Goal: Information Seeking & Learning: Understand process/instructions

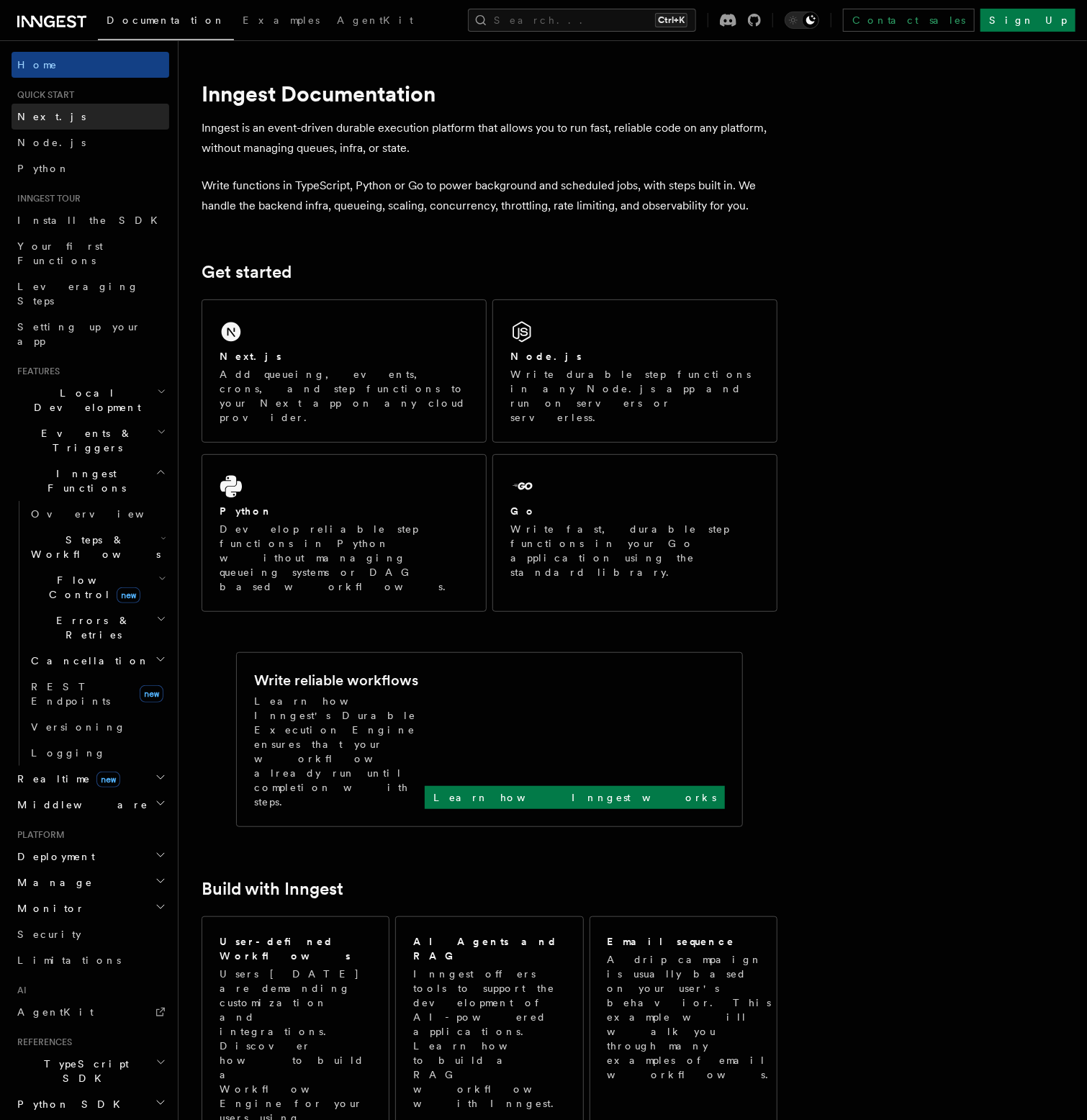
click at [51, 106] on link "Next.js" at bounding box center [90, 116] width 158 height 26
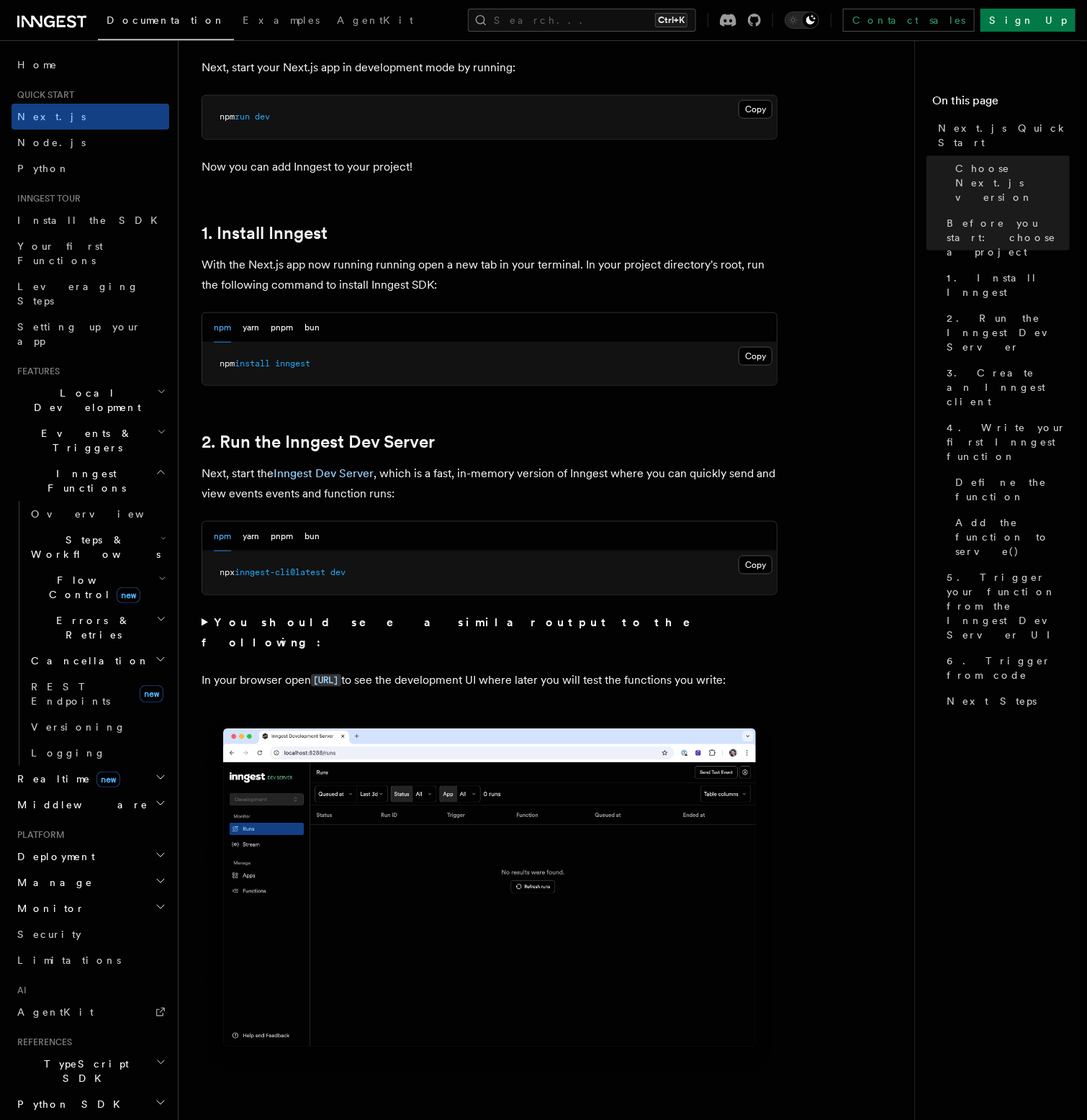
scroll to position [720, 0]
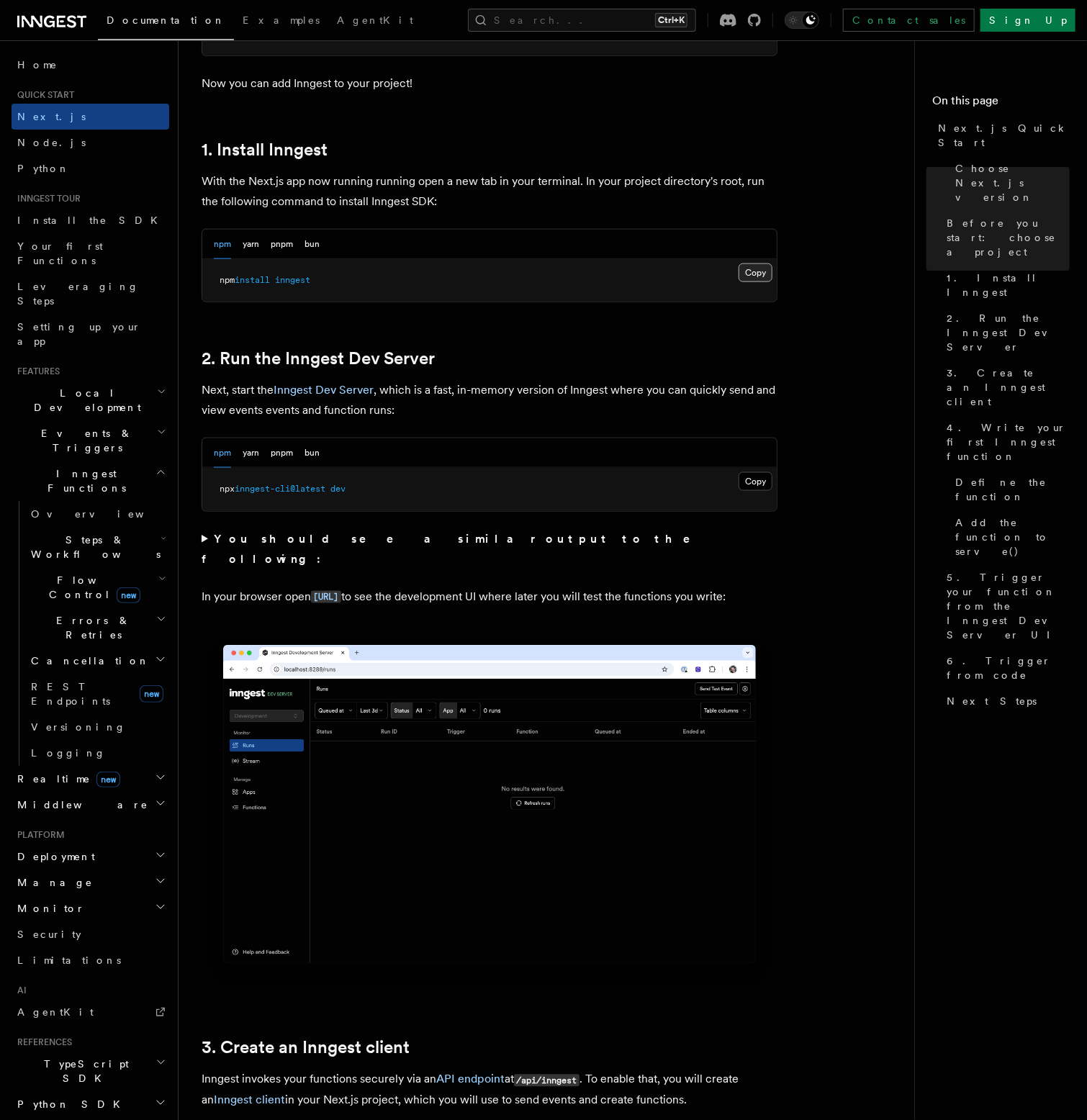
click at [603, 277] on button "Copy Copied" at bounding box center [755, 272] width 34 height 19
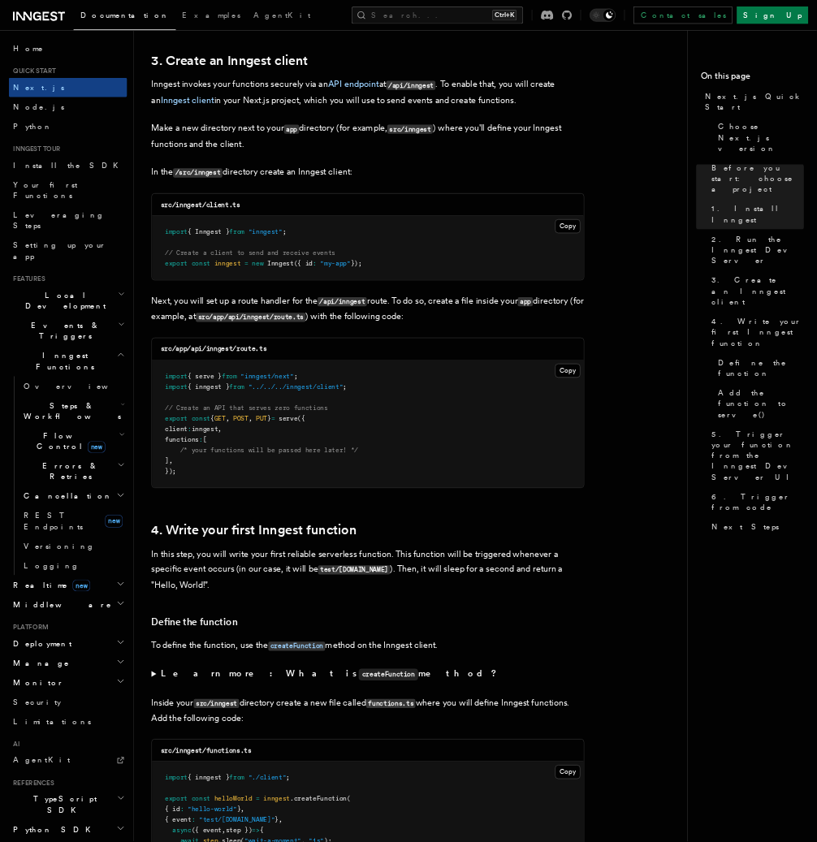
scroll to position [1948, 0]
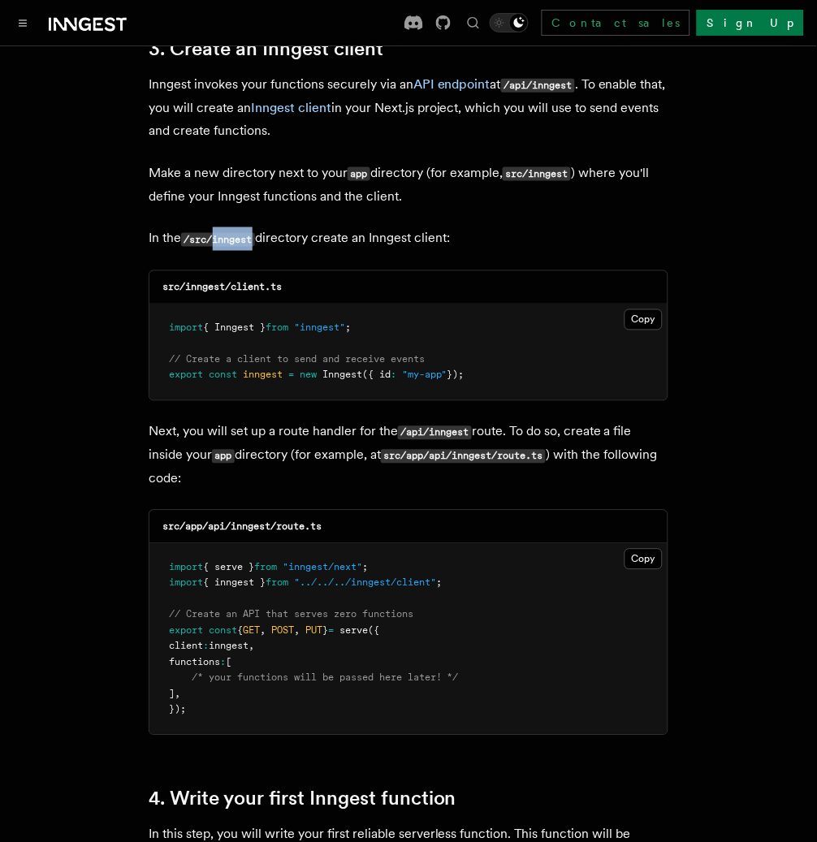
drag, startPoint x: 339, startPoint y: 200, endPoint x: 293, endPoint y: 205, distance: 45.7
click at [293, 227] on p "In the /src/inngest directory create an Inngest client:" at bounding box center [409, 239] width 520 height 24
copy code "inngest"
click at [396, 421] on p "Next, you will set up a route handler for the /api/inngest route. To do so, cre…" at bounding box center [409, 456] width 520 height 70
click at [662, 309] on button "Copy Copied" at bounding box center [643, 319] width 38 height 21
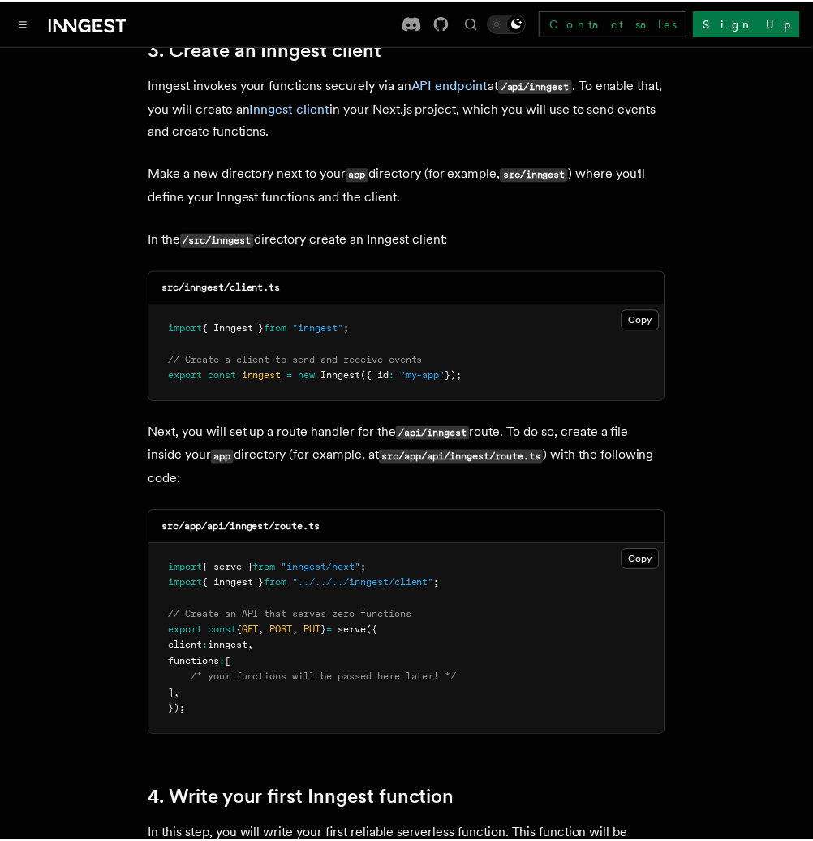
scroll to position [2164, 0]
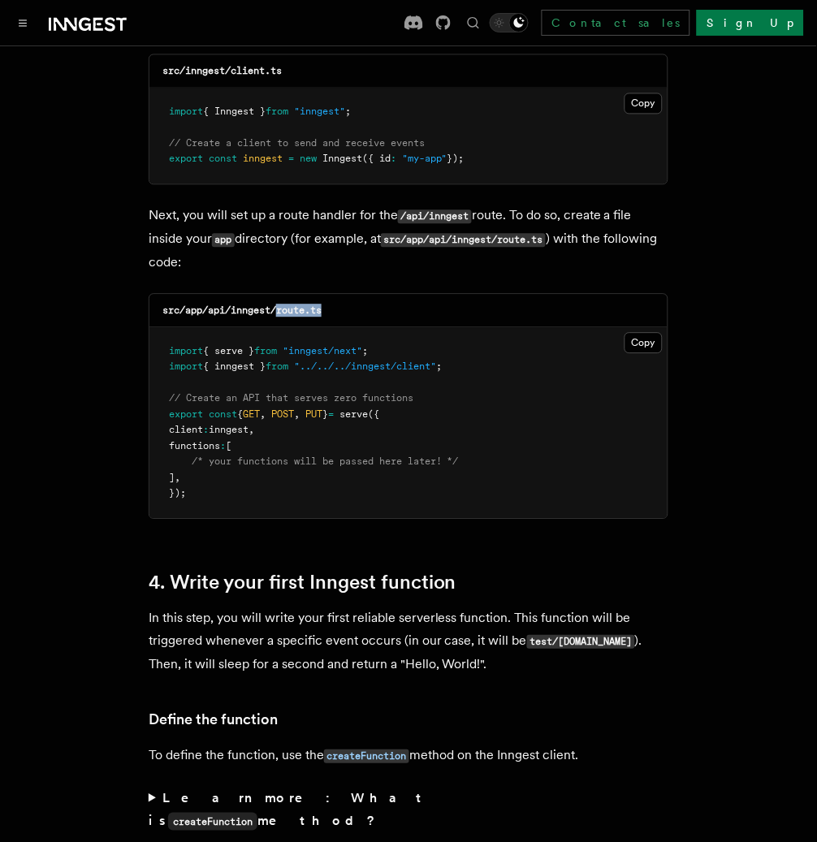
drag, startPoint x: 420, startPoint y: 257, endPoint x: 356, endPoint y: 262, distance: 63.5
click at [356, 295] on div "src/app/api/inngest/route.ts" at bounding box center [408, 311] width 518 height 33
copy code "route.ts"
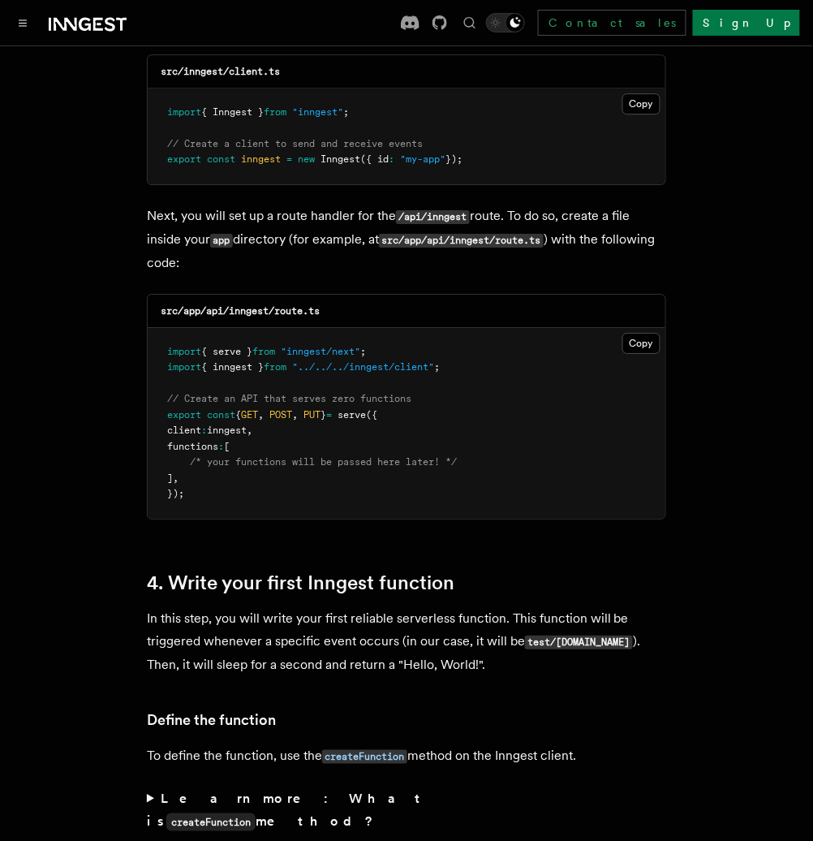
click at [531, 338] on pre "import { serve } from "inngest/next" ; import { inngest } from "../../../innges…" at bounding box center [407, 423] width 518 height 191
click at [647, 333] on button "Copy Copied" at bounding box center [642, 343] width 38 height 21
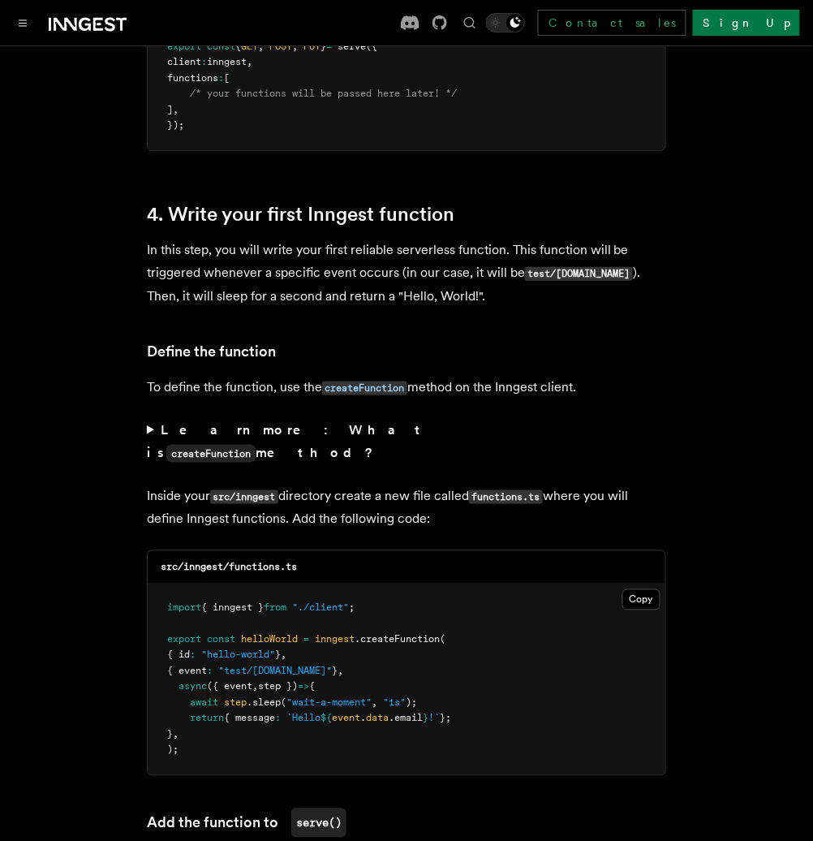
scroll to position [2598, 0]
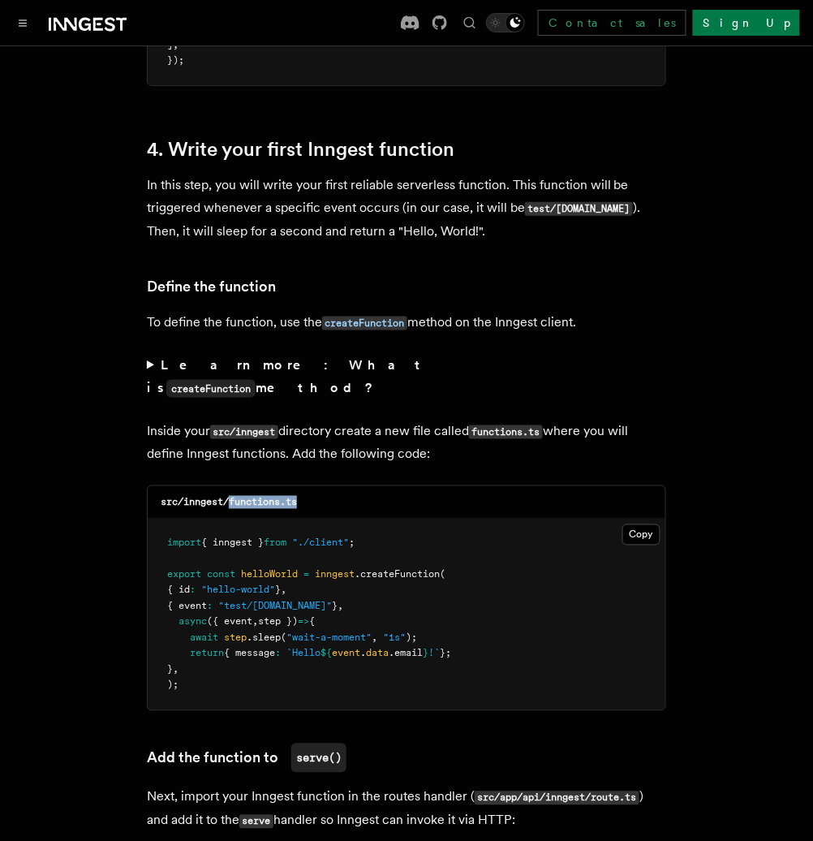
drag, startPoint x: 313, startPoint y: 433, endPoint x: 232, endPoint y: 441, distance: 80.8
click at [232, 486] on div "src/inngest/functions.ts" at bounding box center [407, 502] width 518 height 33
copy code "functions.ts"
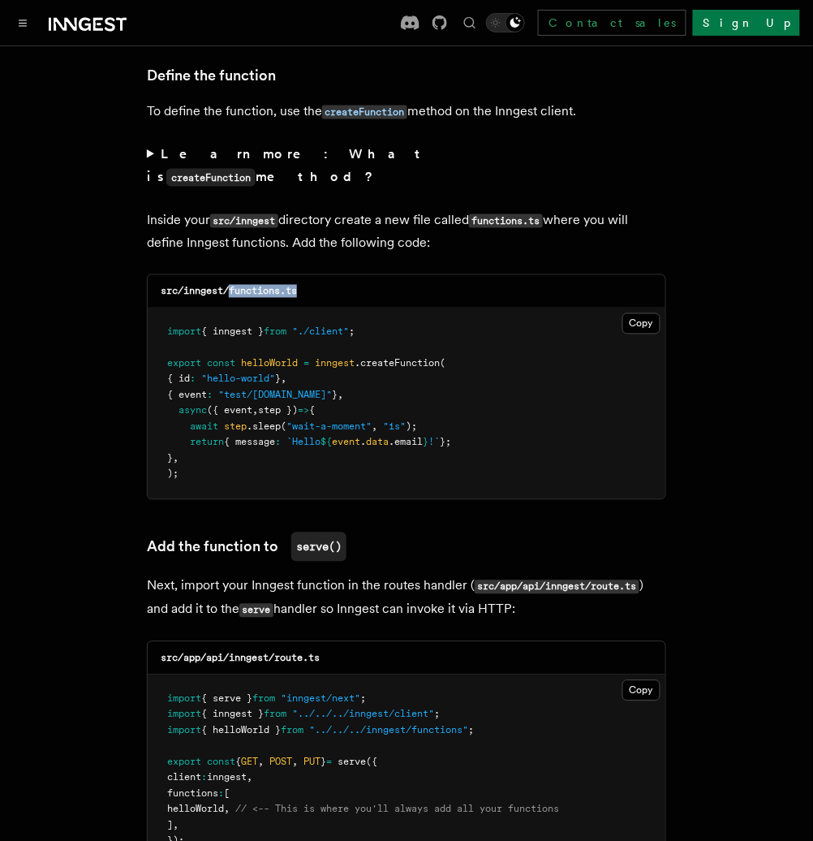
scroll to position [2923, 0]
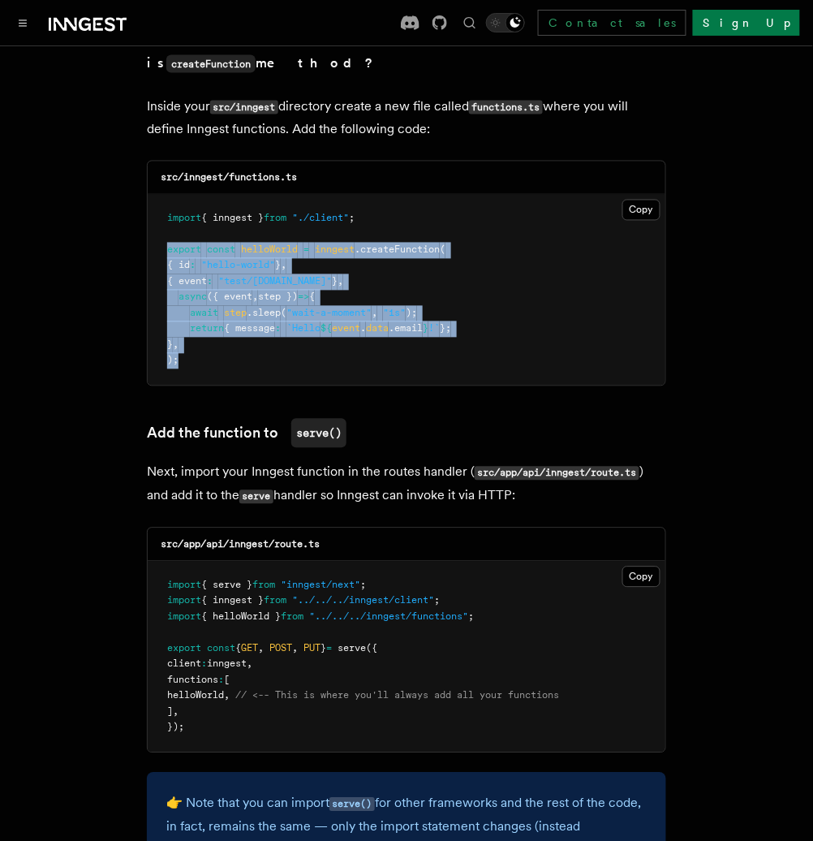
drag, startPoint x: 196, startPoint y: 297, endPoint x: 161, endPoint y: 188, distance: 115.0
click at [161, 195] on pre "import { inngest } from "./client" ; export const helloWorld = inngest .createF…" at bounding box center [407, 290] width 518 height 191
copy code "export const helloWorld = inngest .createFunction ( { id : "hello-world" } , { …"
